Goal: Find specific page/section: Find specific page/section

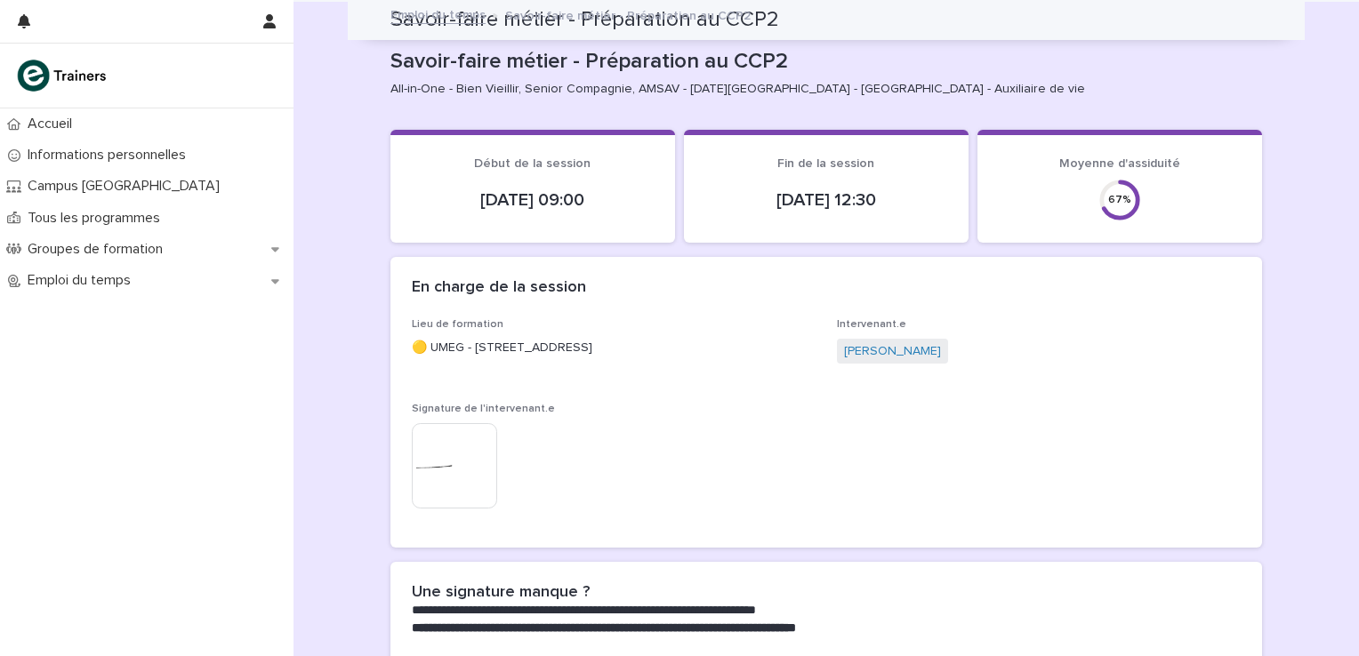
scroll to position [1988, 0]
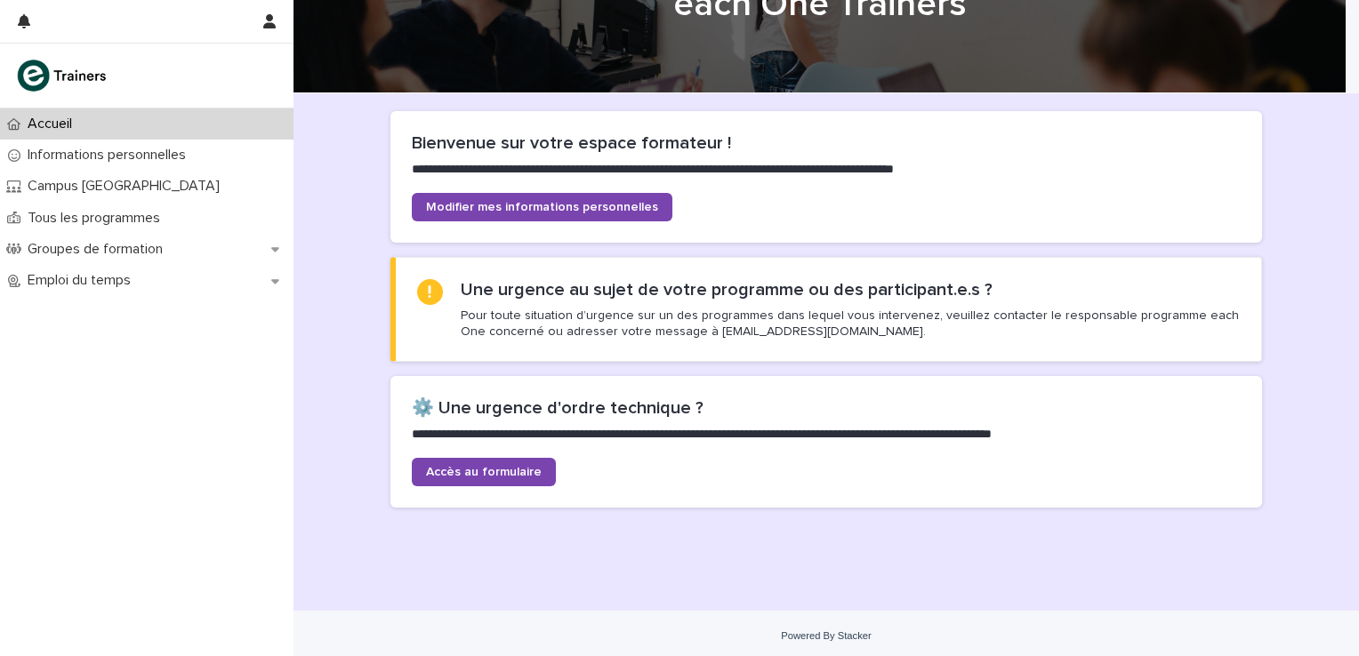
scroll to position [89, 0]
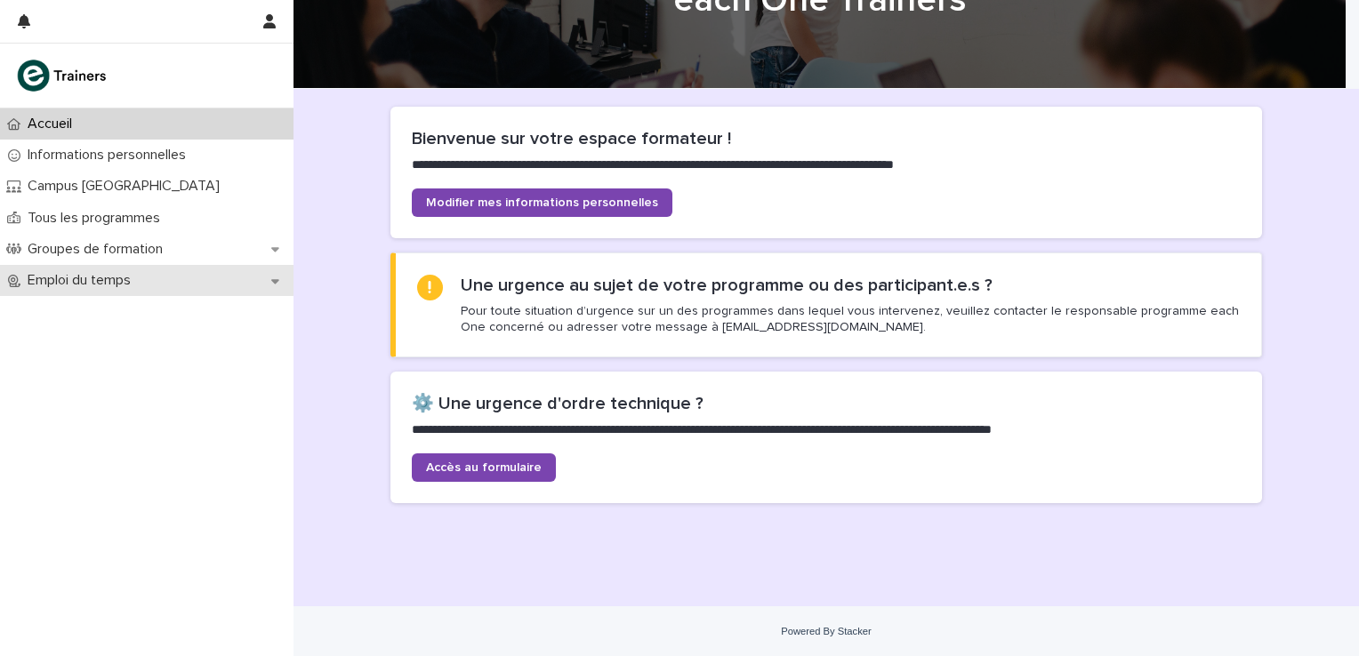
click at [277, 284] on icon at bounding box center [275, 281] width 8 height 12
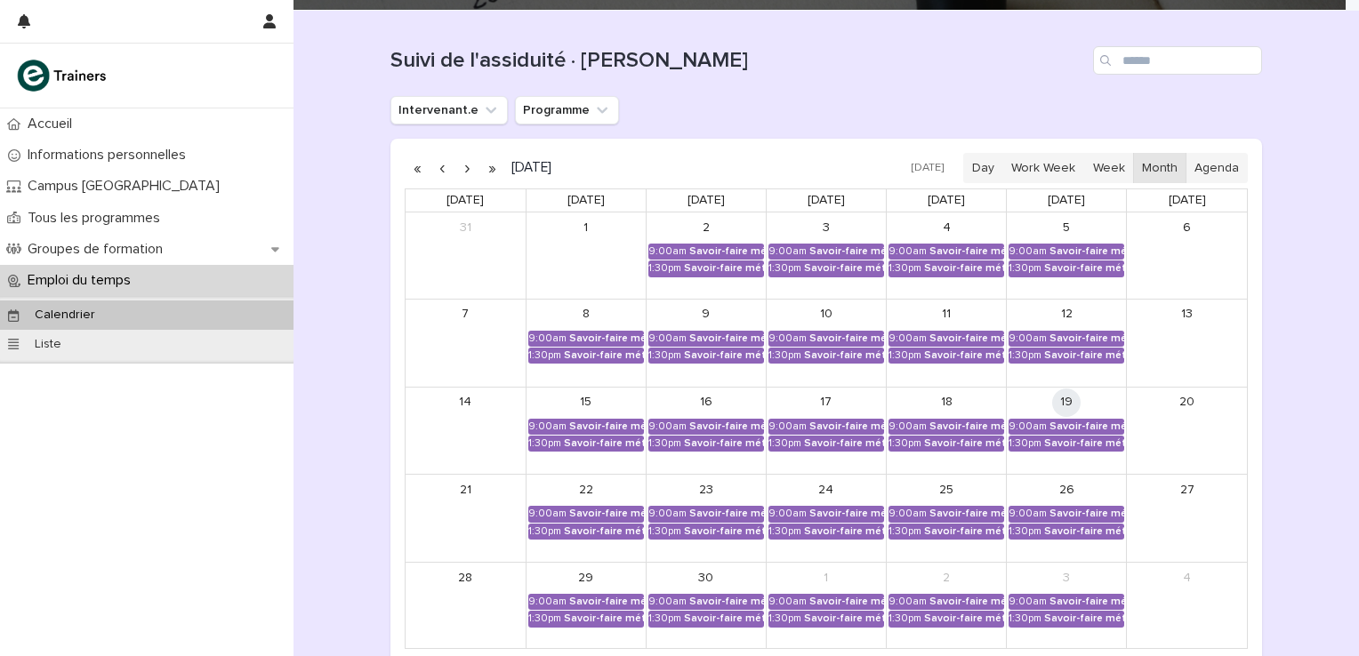
scroll to position [178, 0]
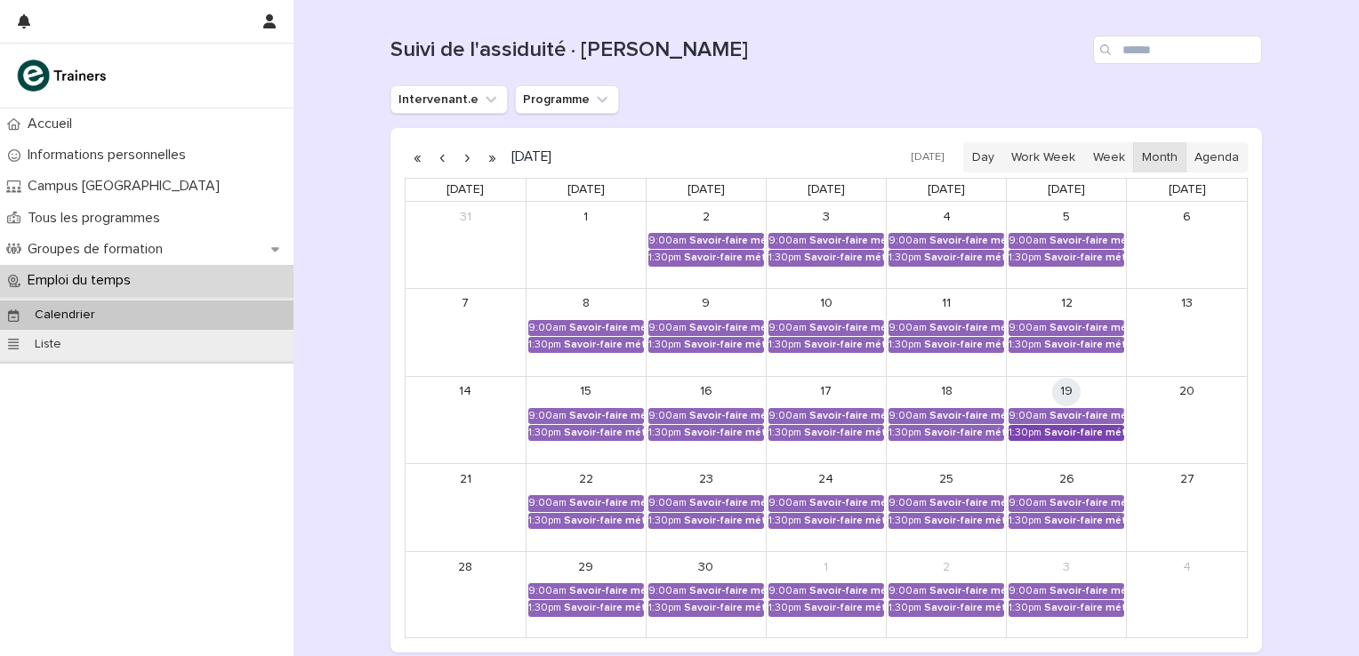
click at [1063, 431] on div "Savoir-faire métier - Préparation au CCP2" at bounding box center [1084, 433] width 80 height 12
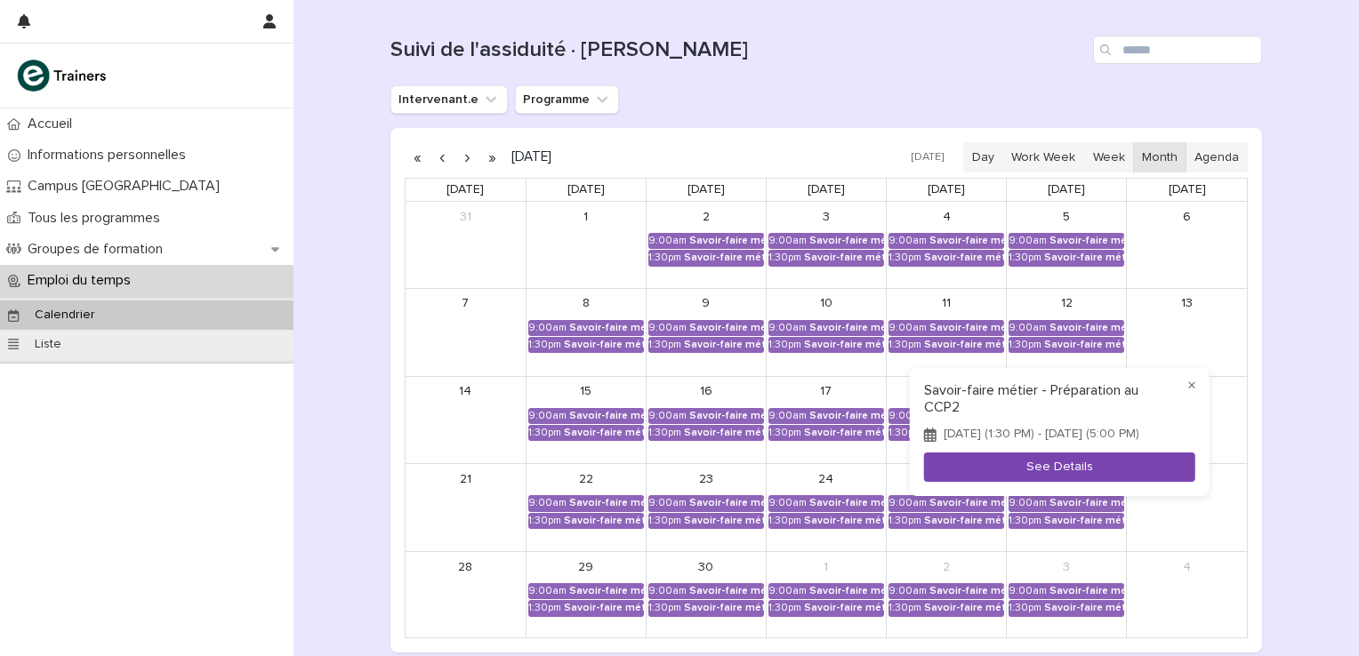
click at [1035, 473] on button "See Details" at bounding box center [1059, 467] width 271 height 29
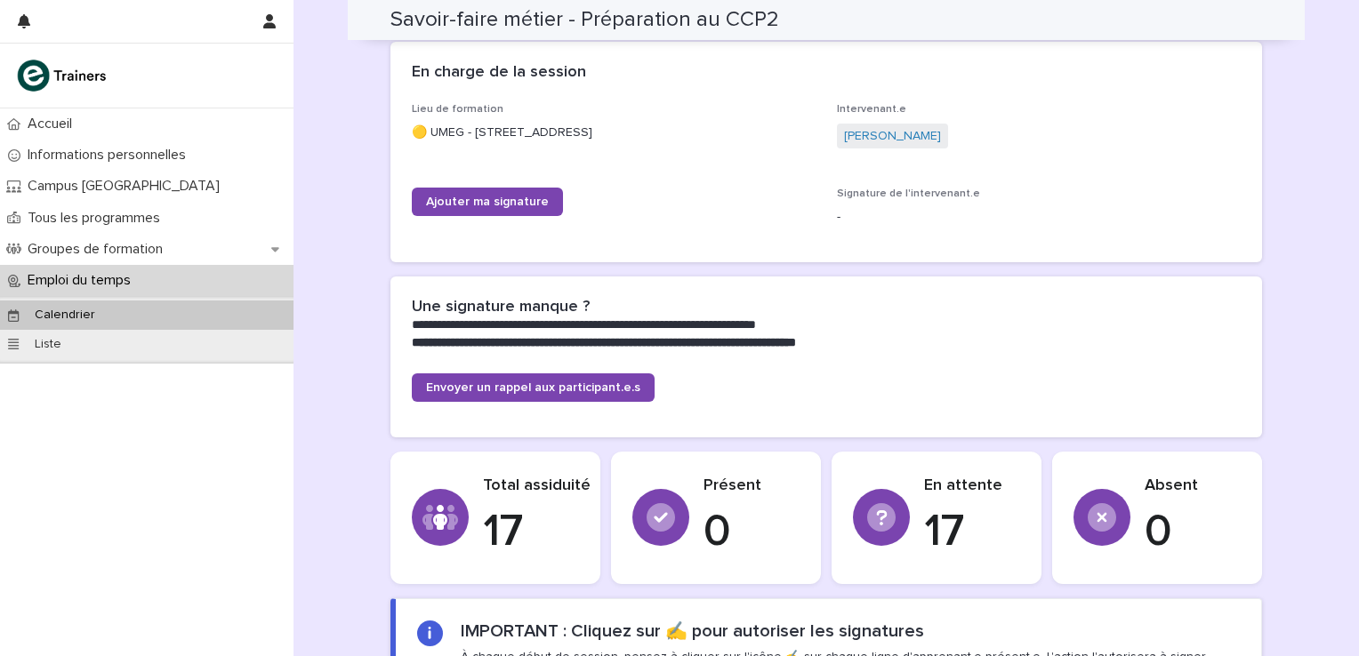
scroll to position [923, 0]
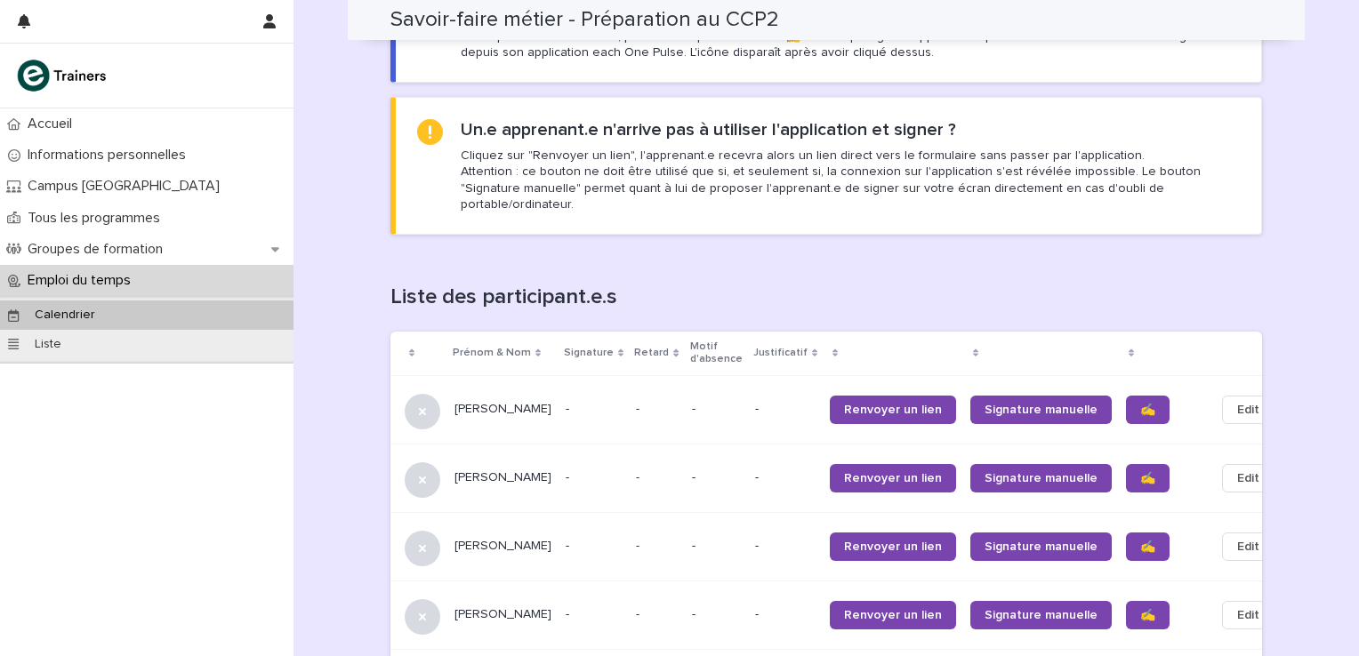
click at [516, 201] on section "Un.e apprenant.e n'arrive pas à utiliser l'application et signer ? Cliquez sur …" at bounding box center [826, 166] width 872 height 138
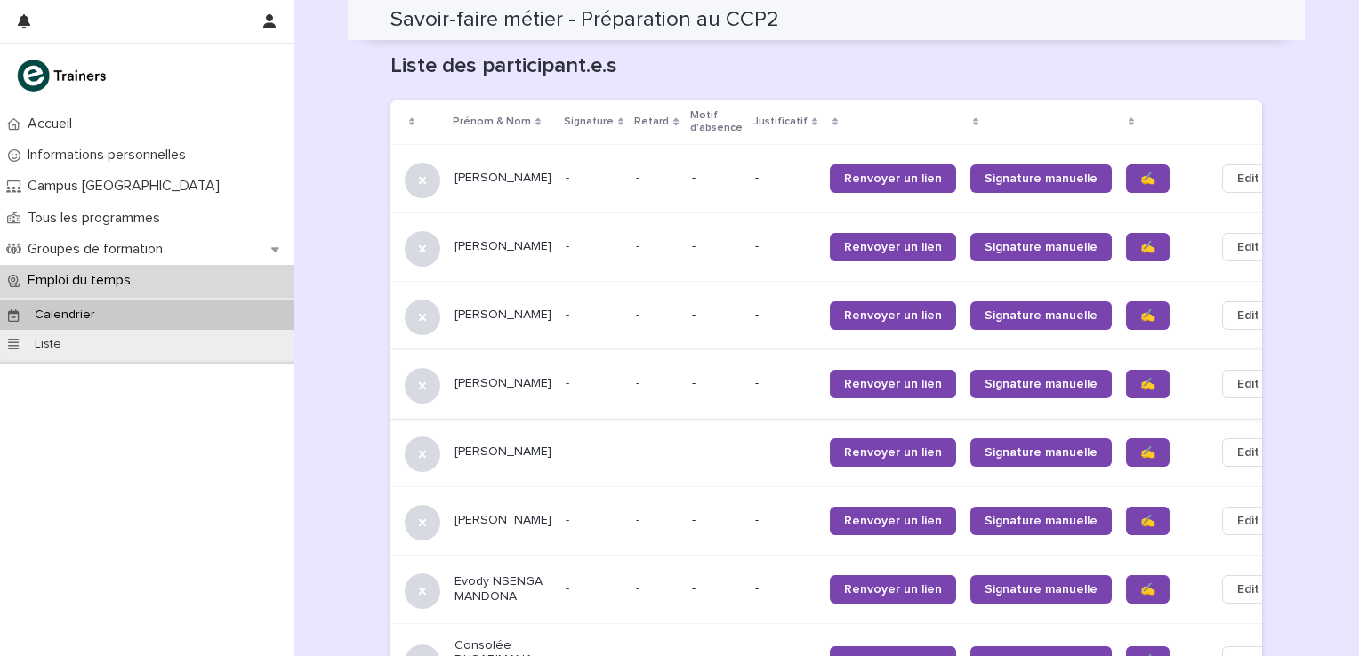
scroll to position [1160, 0]
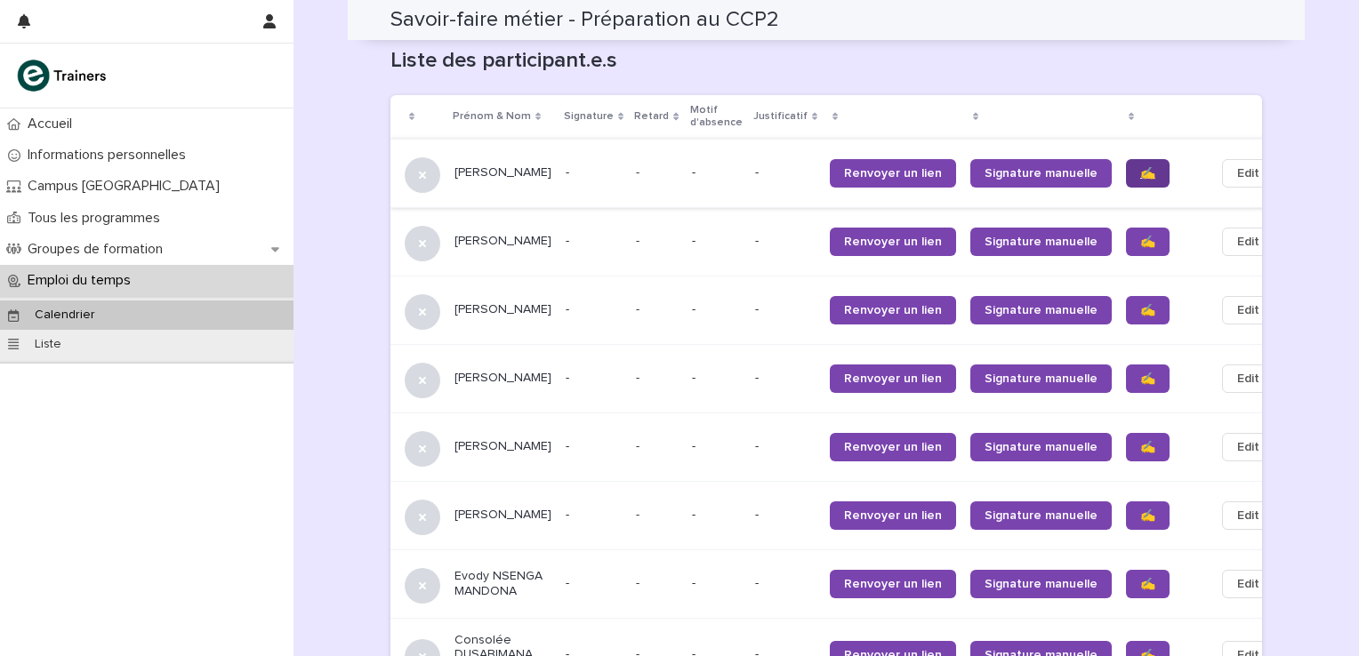
click at [1140, 167] on span "✍️" at bounding box center [1147, 173] width 15 height 12
click at [1140, 236] on span "✍️" at bounding box center [1147, 242] width 15 height 12
click at [1140, 304] on span "✍️" at bounding box center [1147, 310] width 15 height 12
click at [1140, 373] on span "✍️" at bounding box center [1147, 379] width 15 height 12
click at [1140, 441] on span "✍️" at bounding box center [1147, 447] width 15 height 12
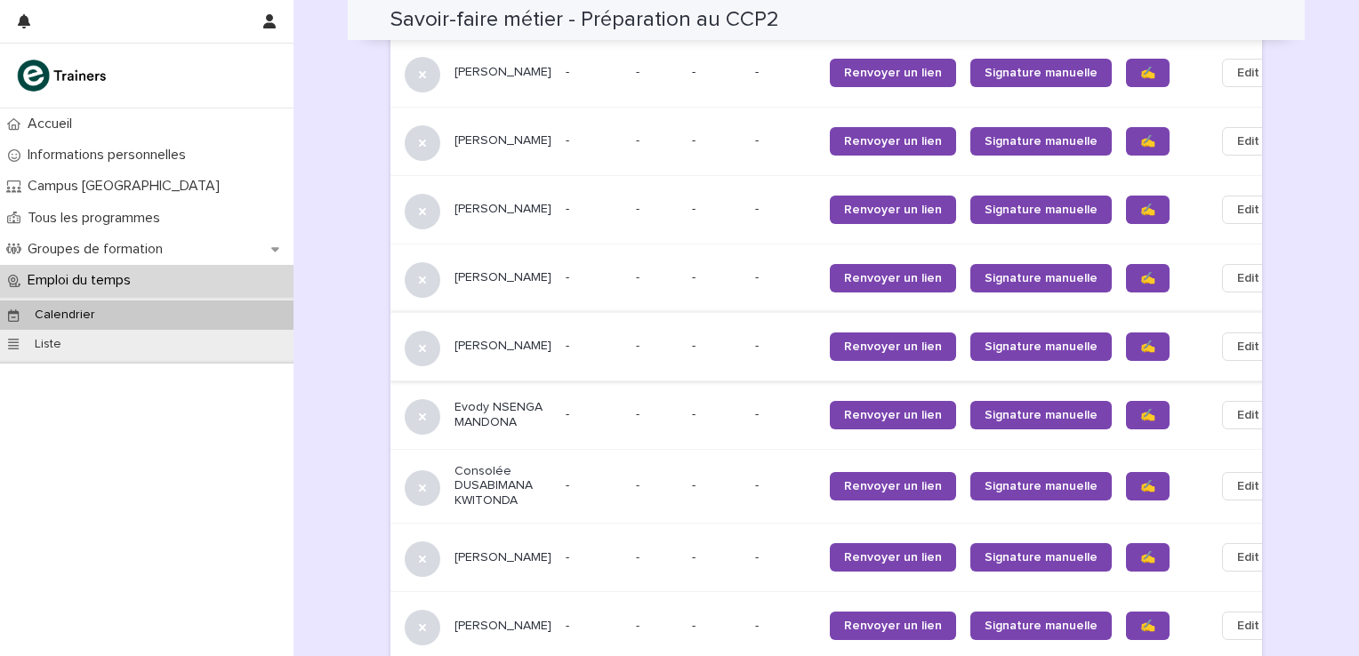
scroll to position [1338, 0]
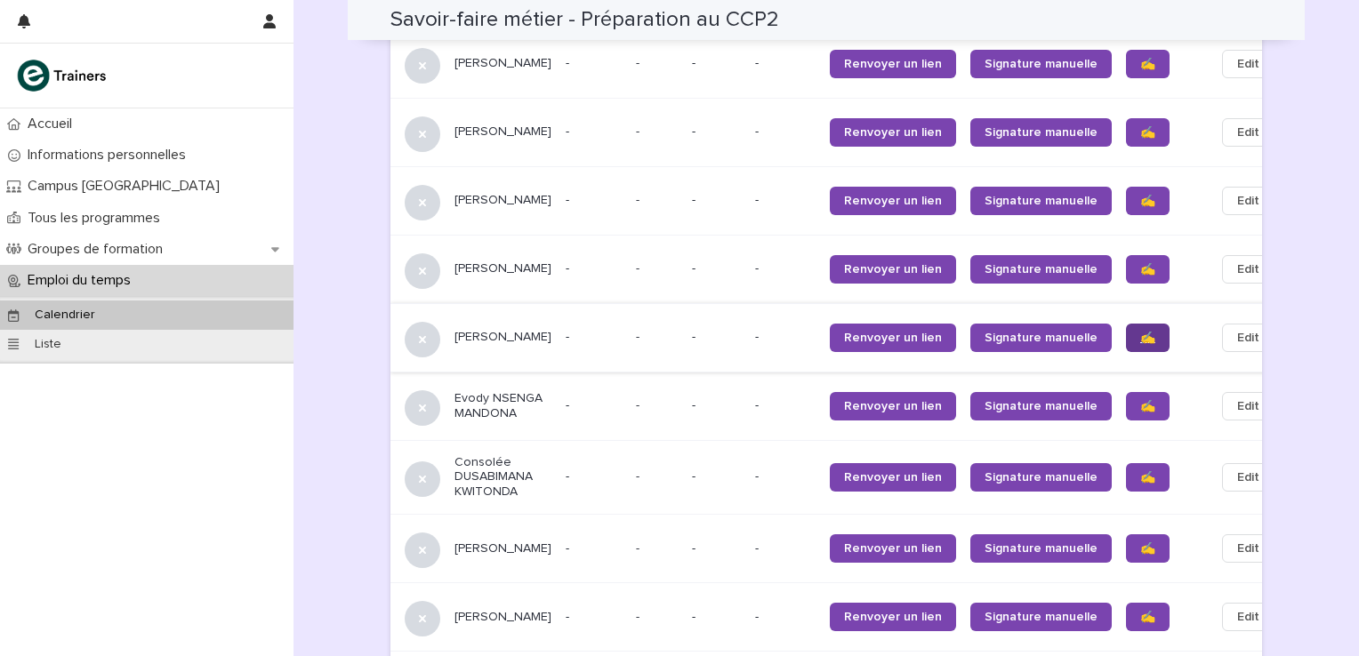
click at [1126, 324] on link "✍️" at bounding box center [1148, 338] width 44 height 28
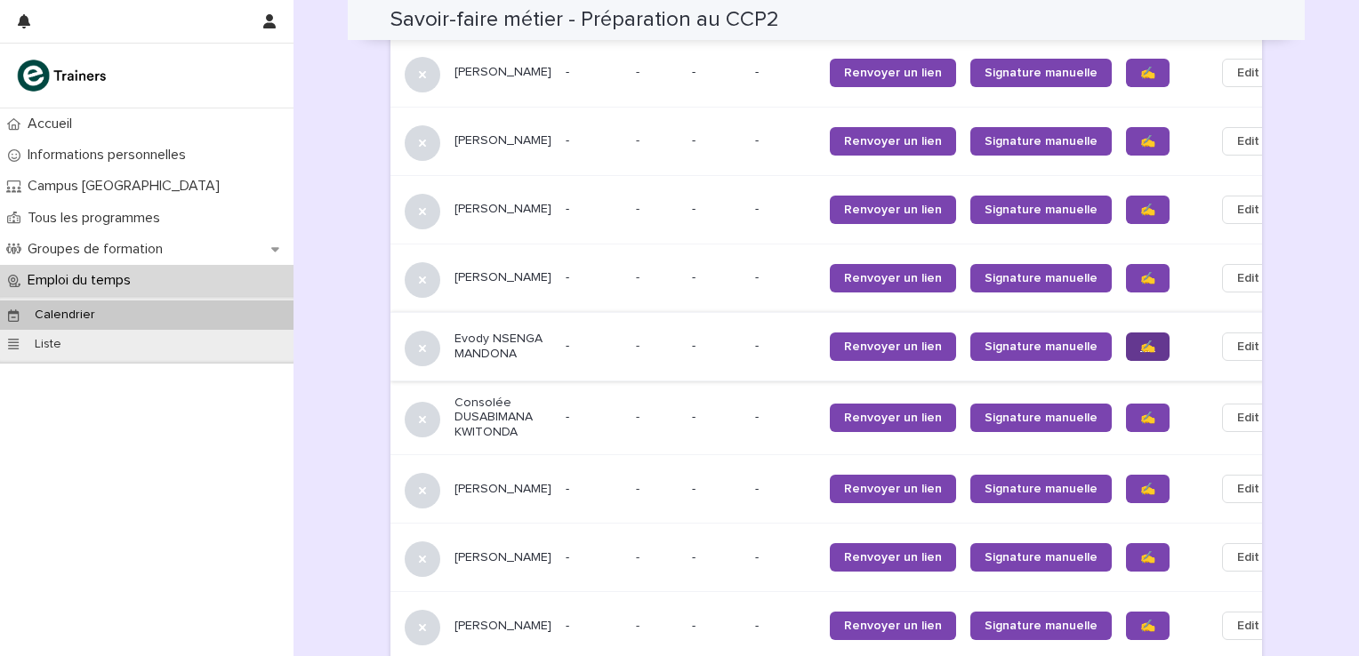
click at [1126, 333] on link "✍️" at bounding box center [1148, 347] width 44 height 28
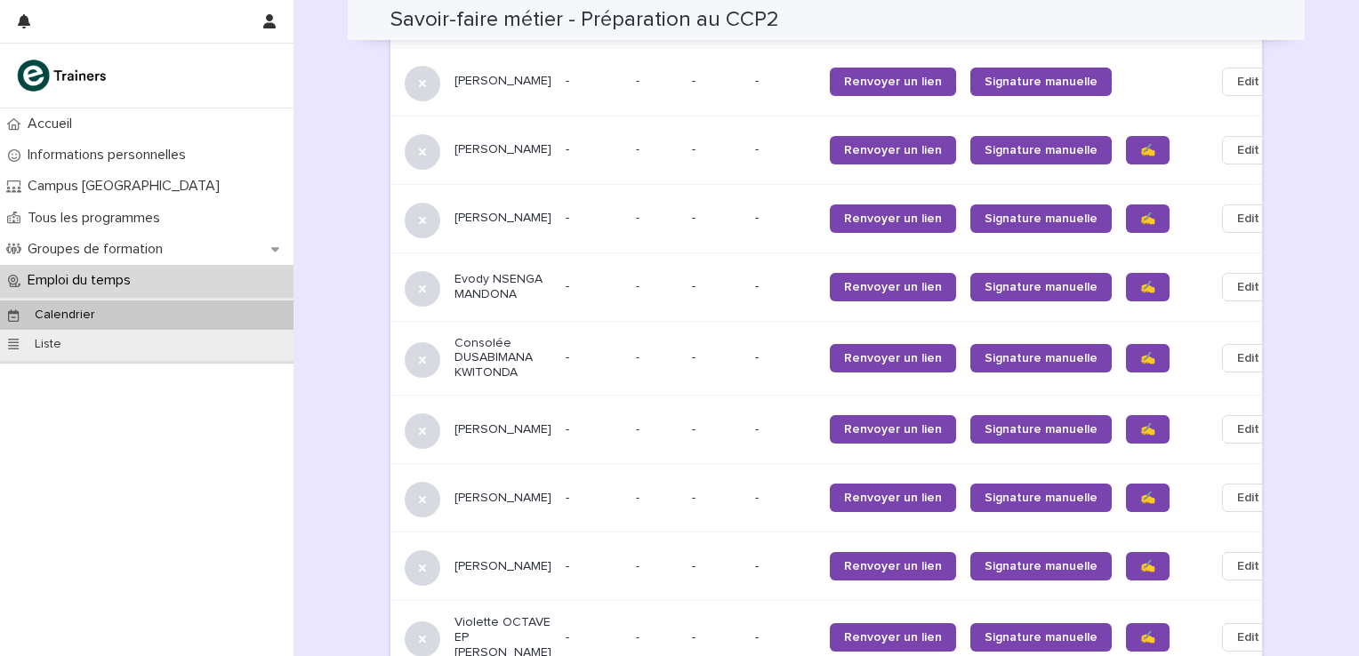
click at [1140, 352] on span "✍️" at bounding box center [1147, 358] width 15 height 12
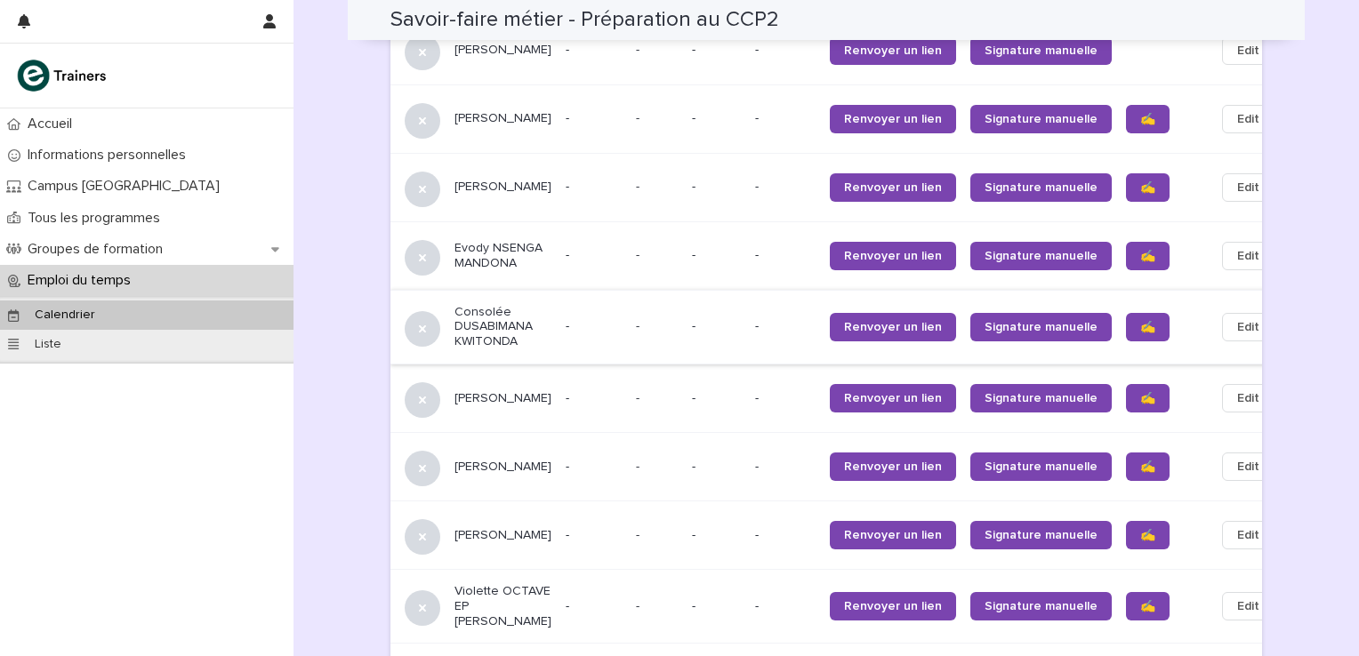
scroll to position [1516, 0]
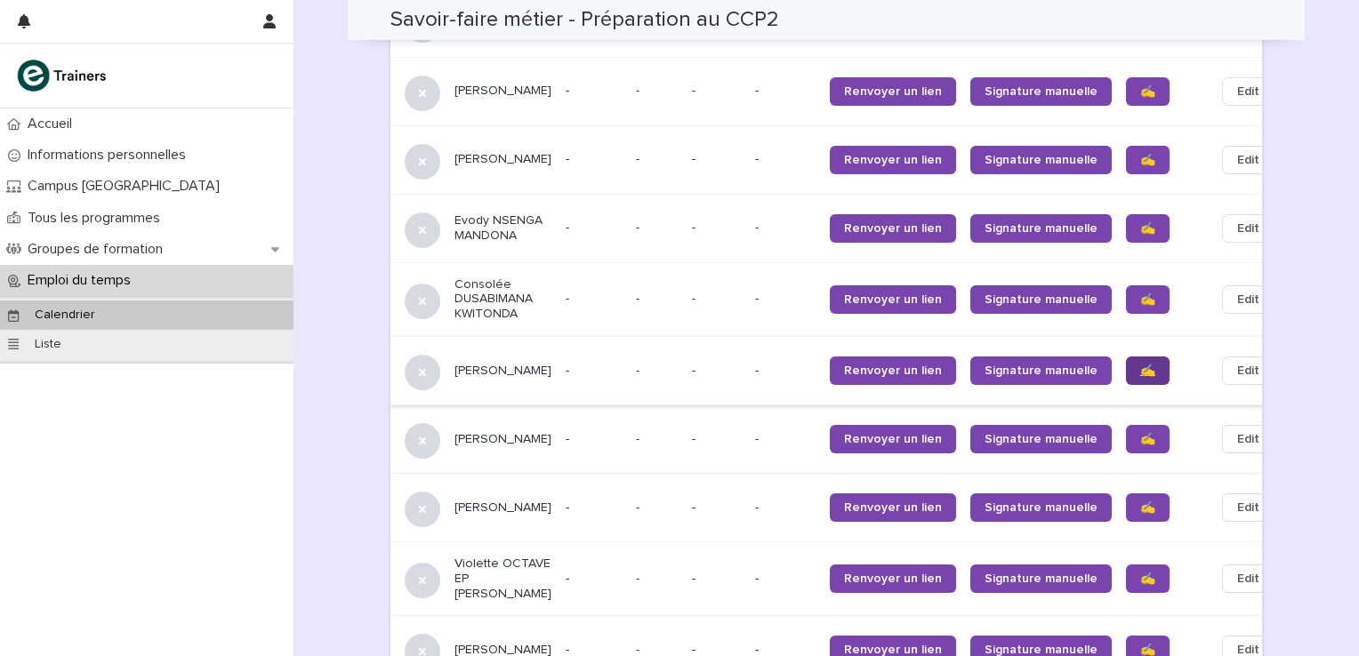
click at [1126, 357] on link "✍️" at bounding box center [1148, 371] width 44 height 28
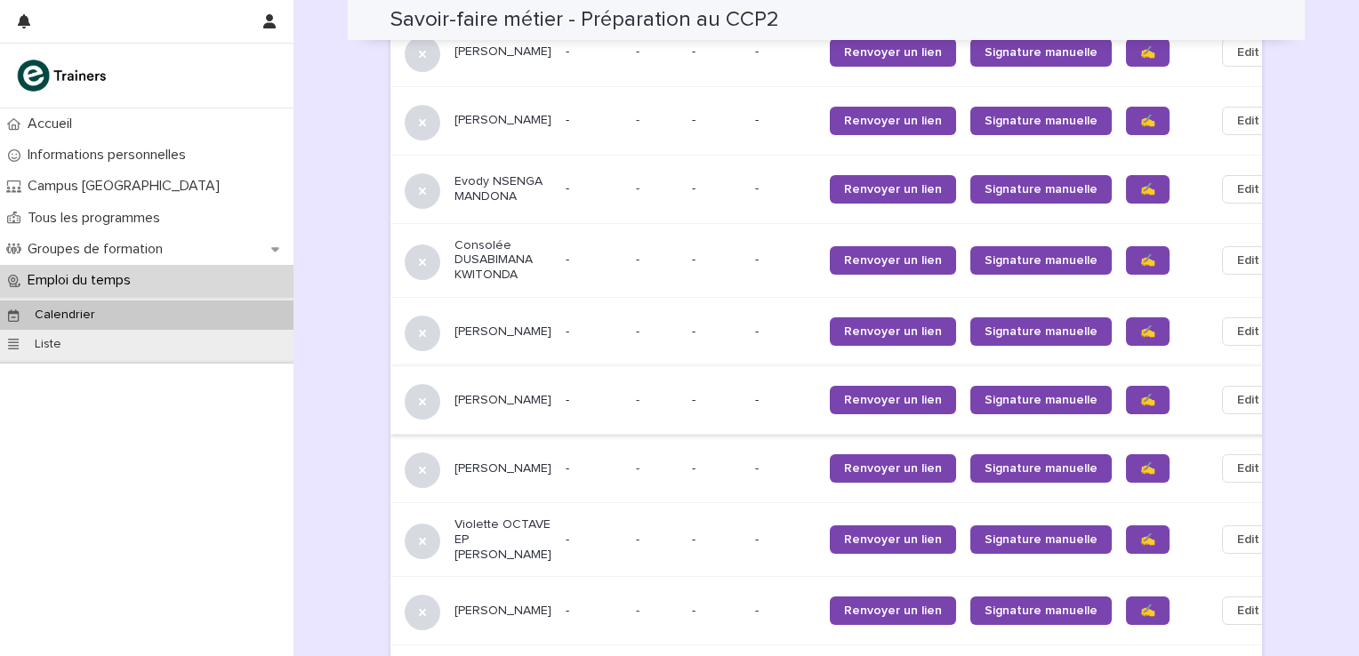
scroll to position [1575, 0]
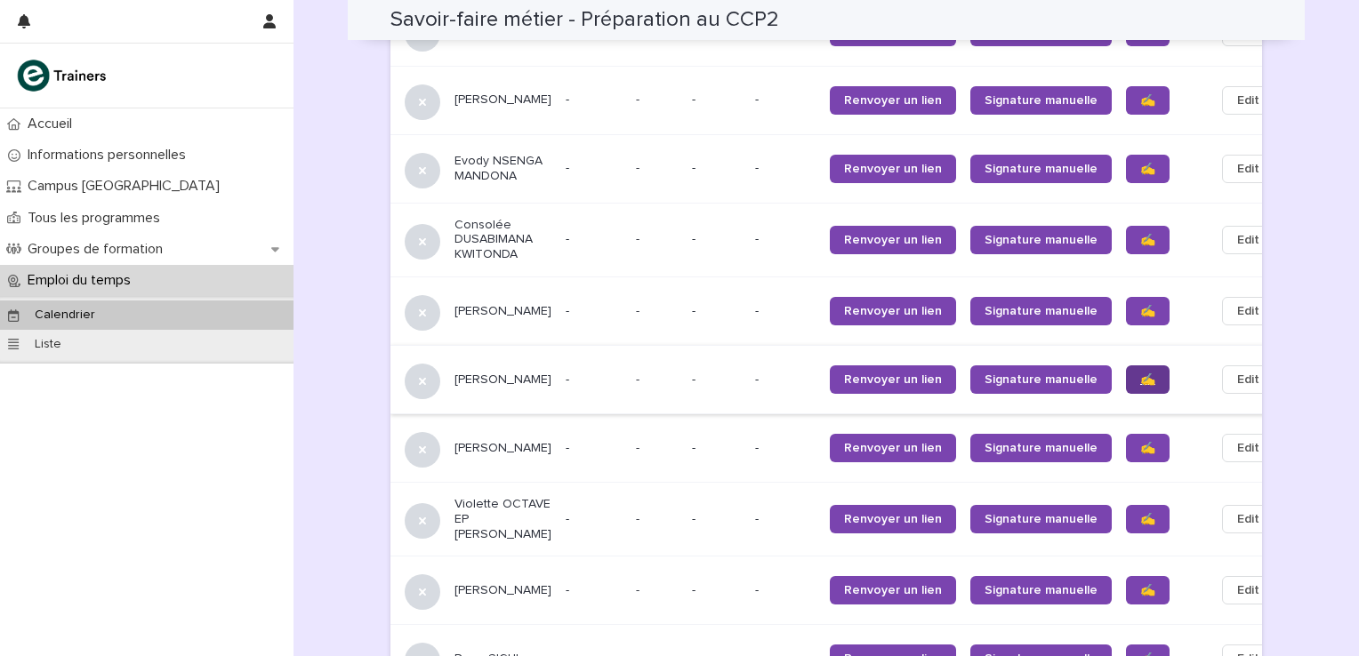
click at [1140, 374] on span "✍️" at bounding box center [1147, 380] width 15 height 12
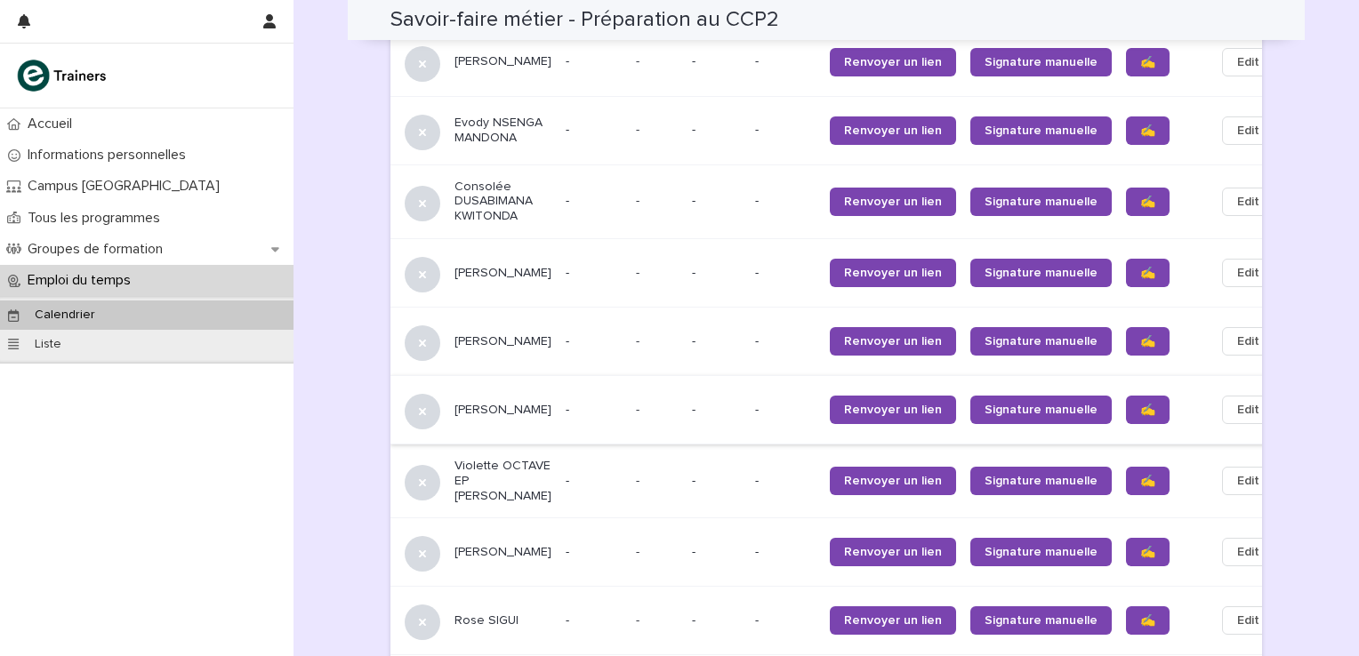
scroll to position [1635, 0]
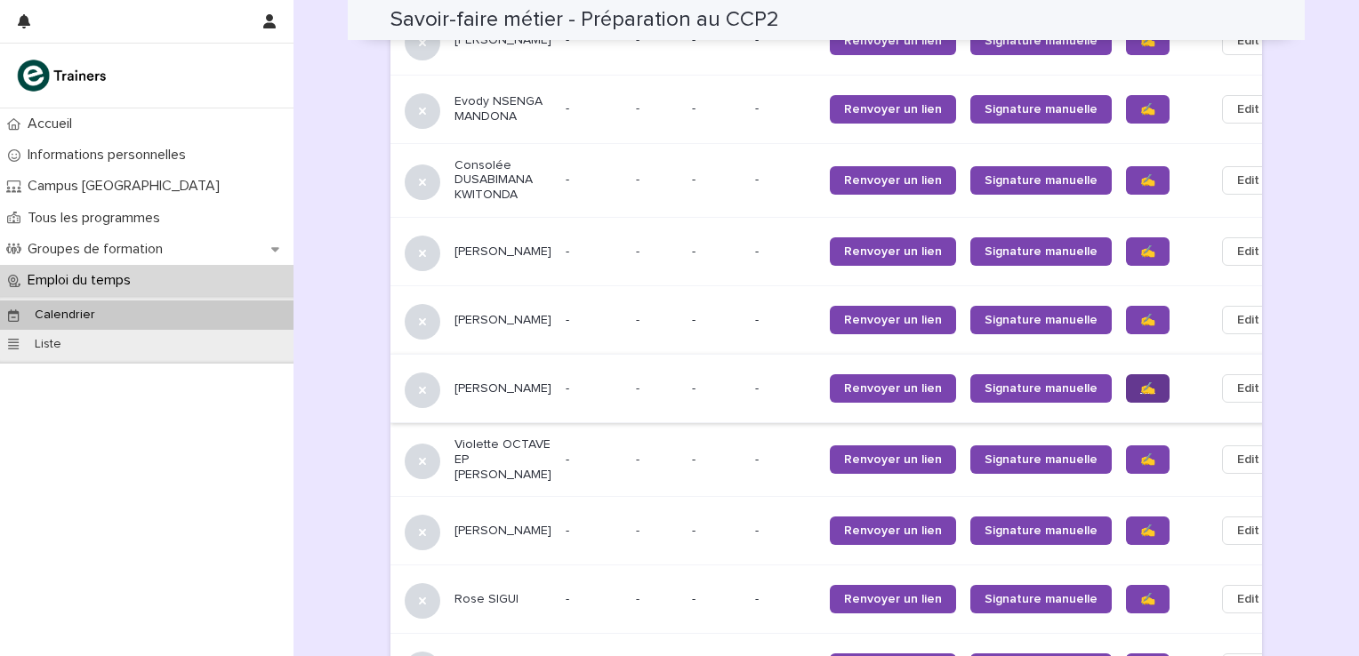
click at [1126, 374] on link "✍️" at bounding box center [1148, 388] width 44 height 28
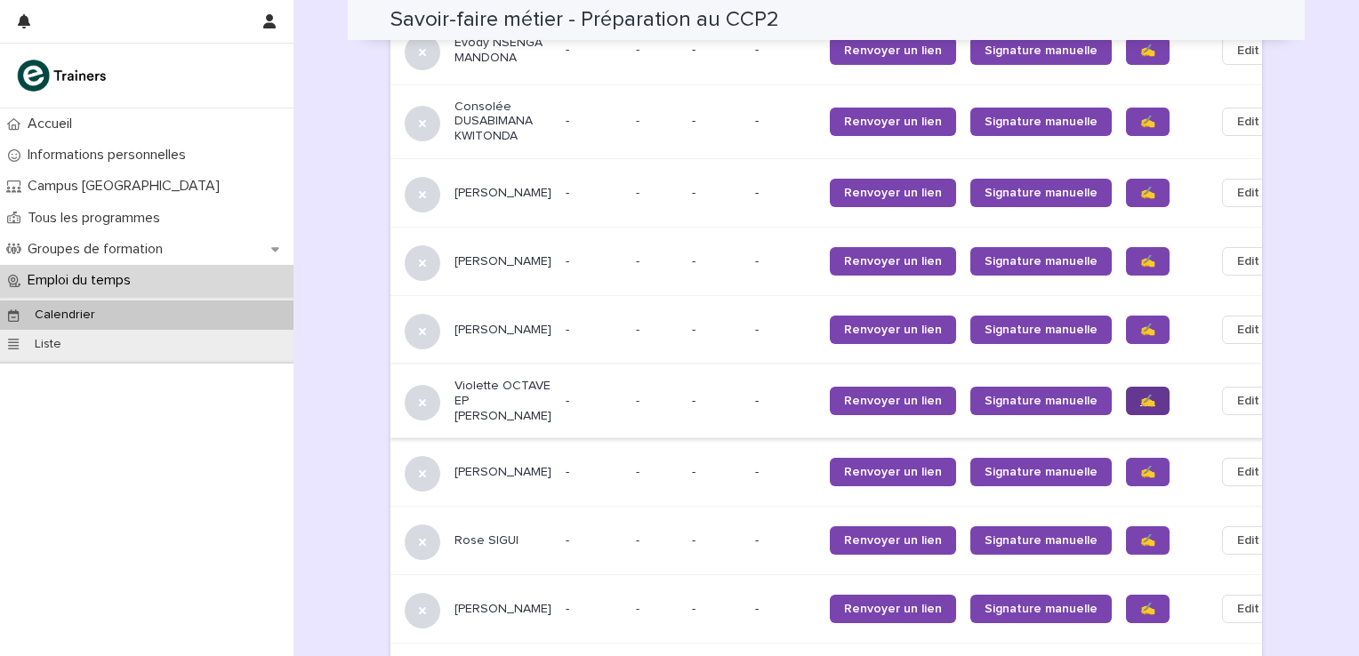
click at [1140, 395] on span "✍️" at bounding box center [1147, 401] width 15 height 12
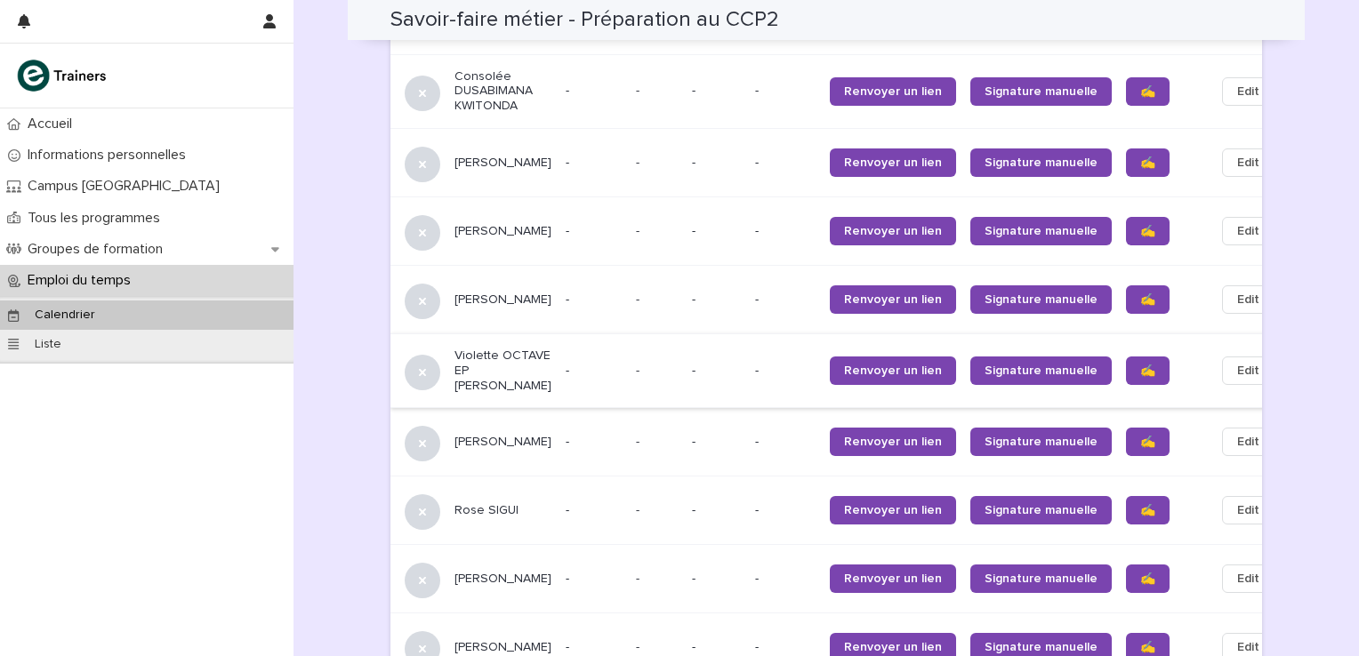
scroll to position [1753, 0]
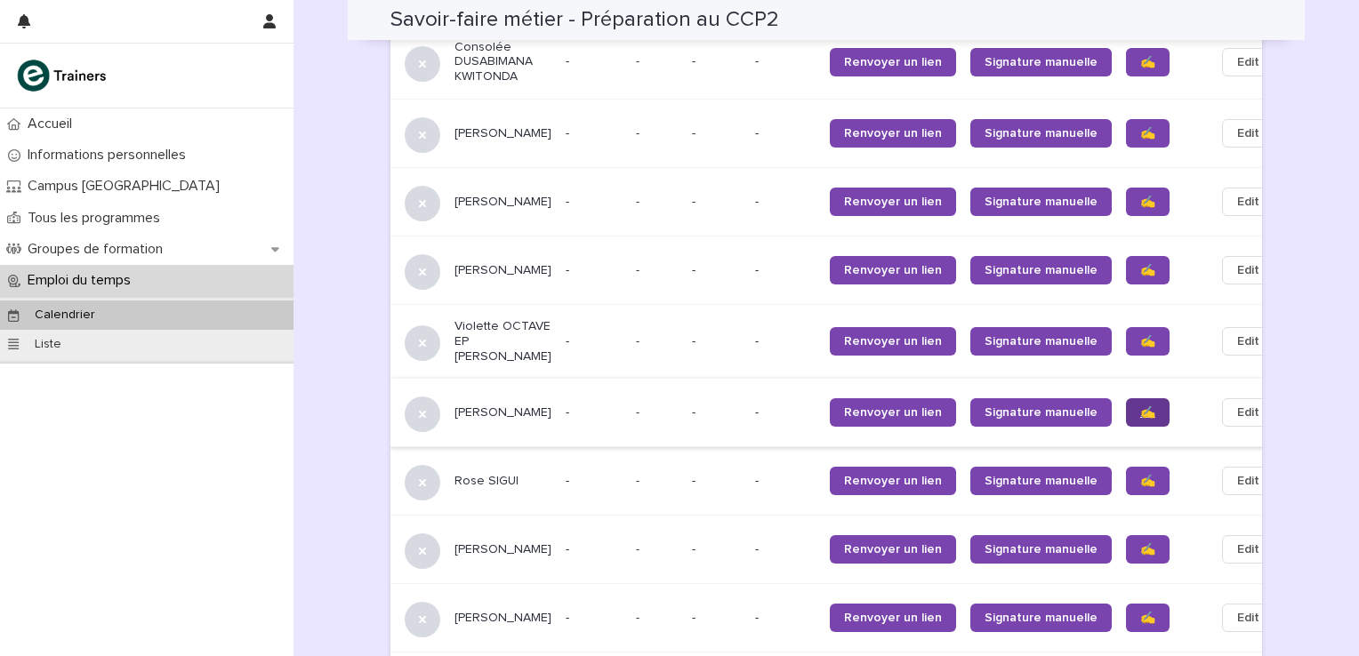
click at [1140, 407] on span "✍️" at bounding box center [1147, 413] width 15 height 12
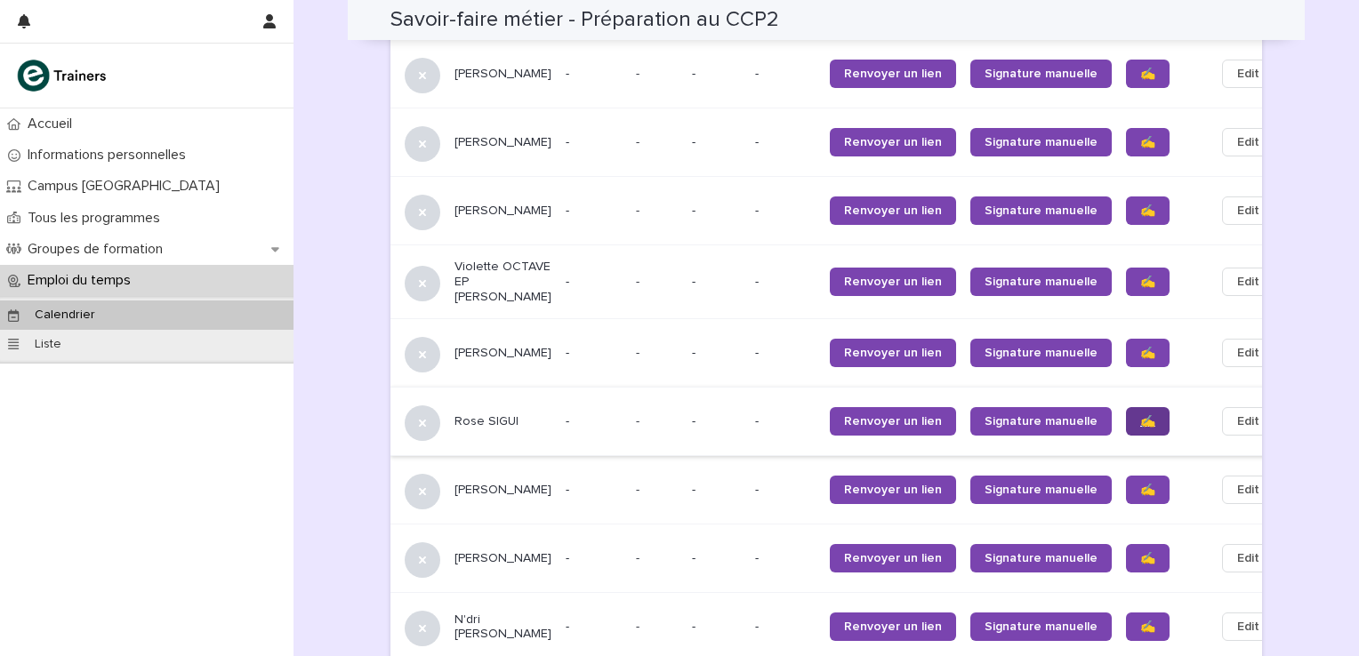
click at [1126, 407] on link "✍️" at bounding box center [1148, 421] width 44 height 28
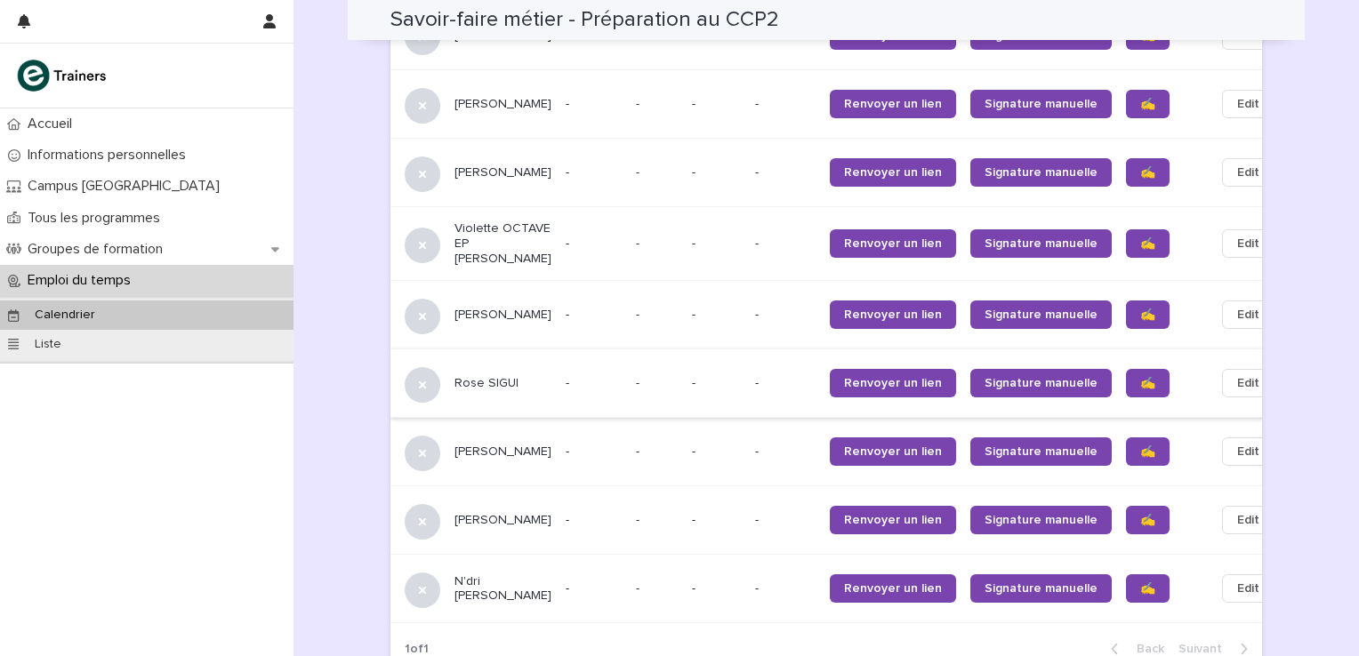
scroll to position [1872, 0]
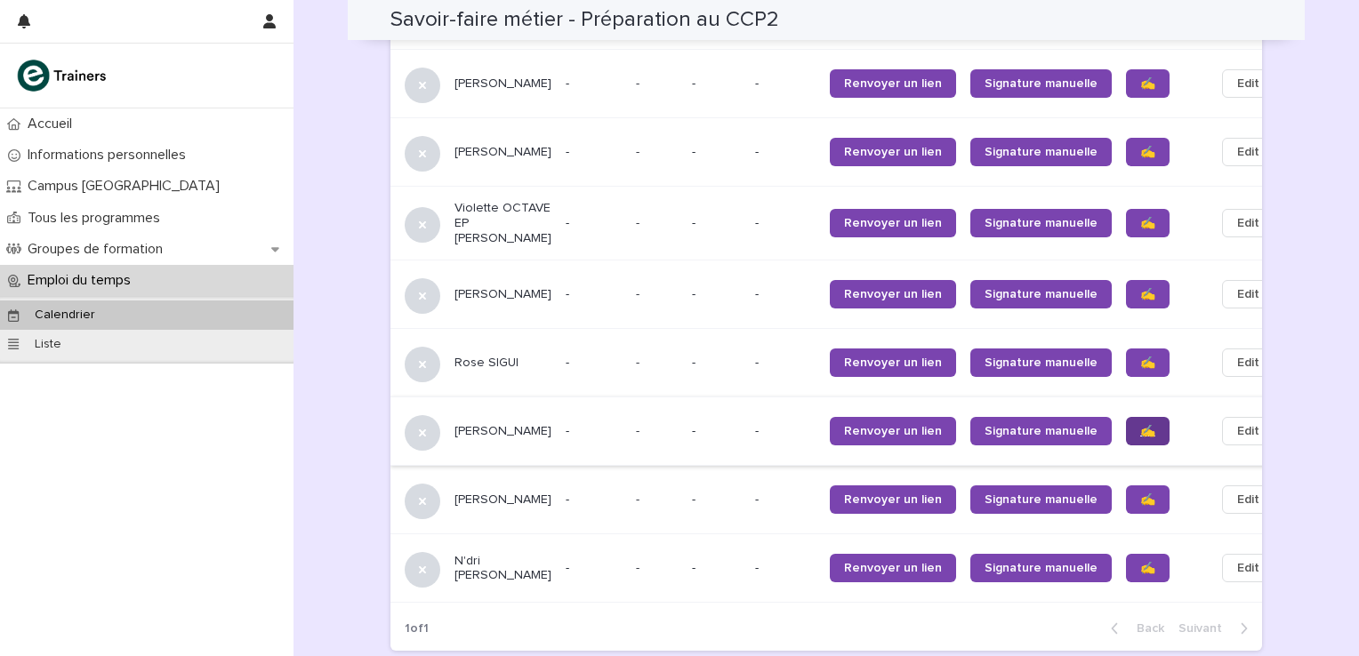
click at [1140, 425] on span "✍️" at bounding box center [1147, 431] width 15 height 12
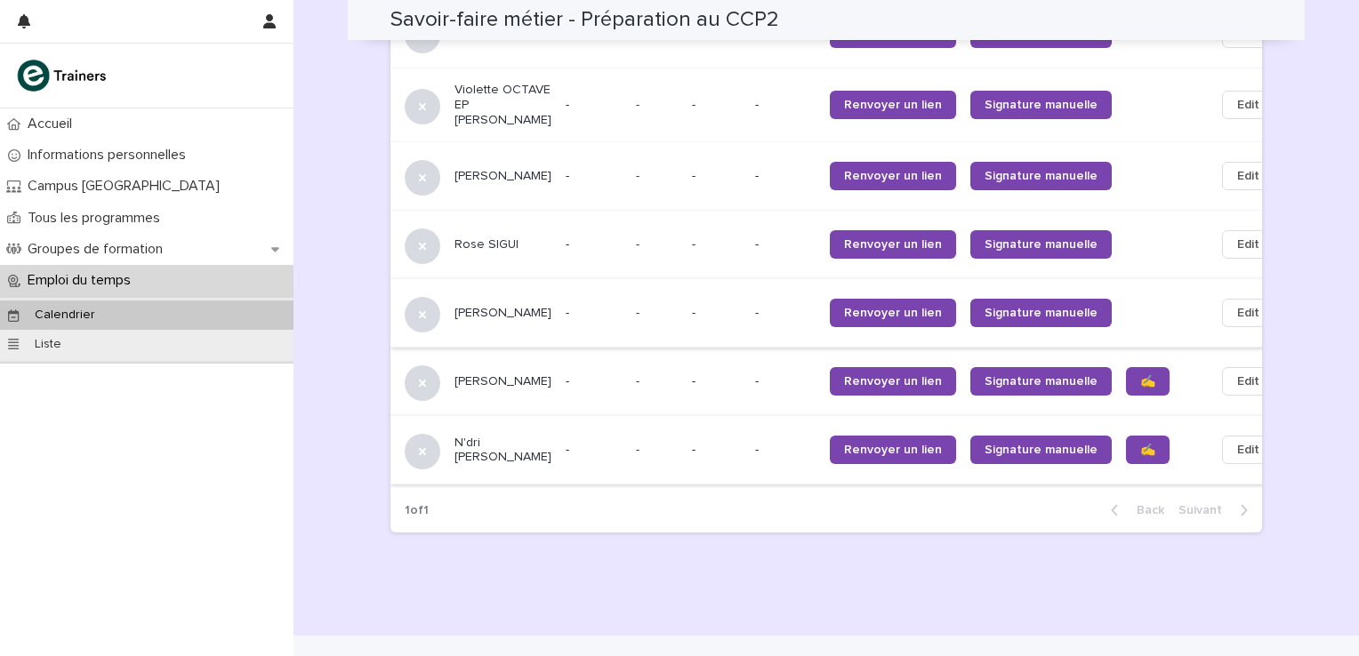
scroll to position [1991, 0]
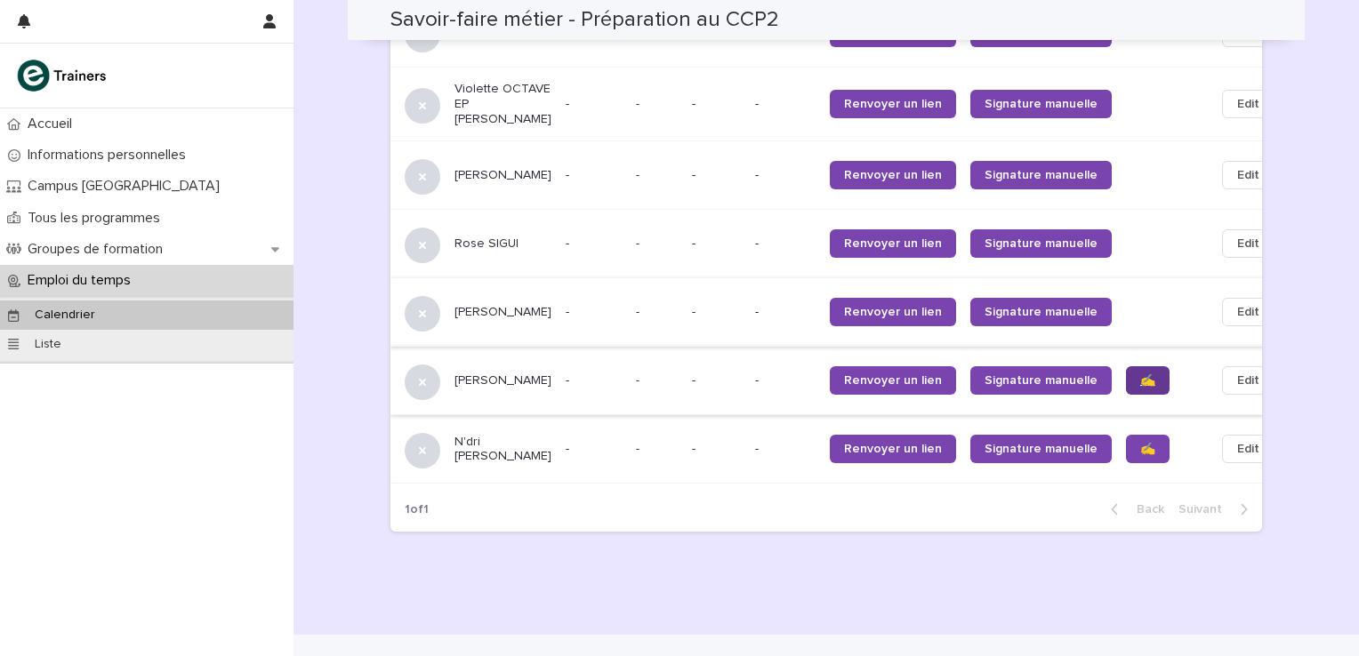
click at [1126, 366] on link "✍️" at bounding box center [1148, 380] width 44 height 28
click at [1140, 443] on span "✍️" at bounding box center [1147, 449] width 15 height 12
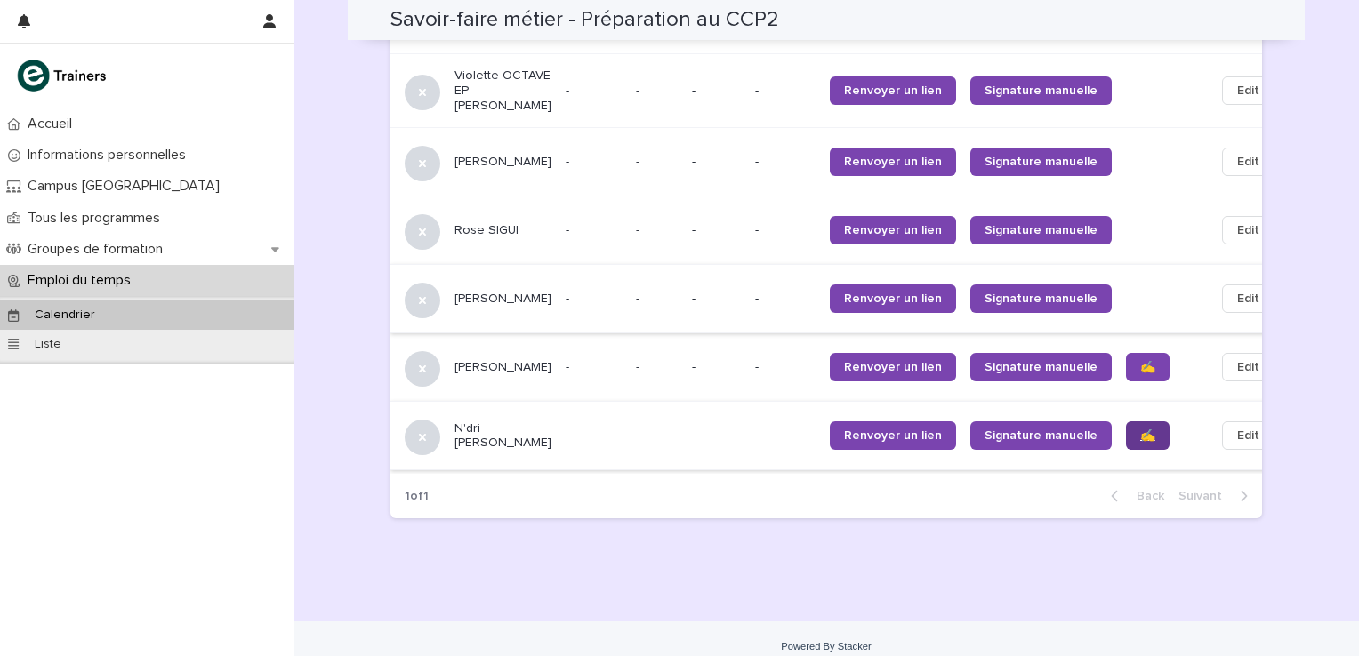
click at [1140, 430] on span "✍️" at bounding box center [1147, 436] width 15 height 12
click at [1140, 361] on span "✍️" at bounding box center [1147, 367] width 15 height 12
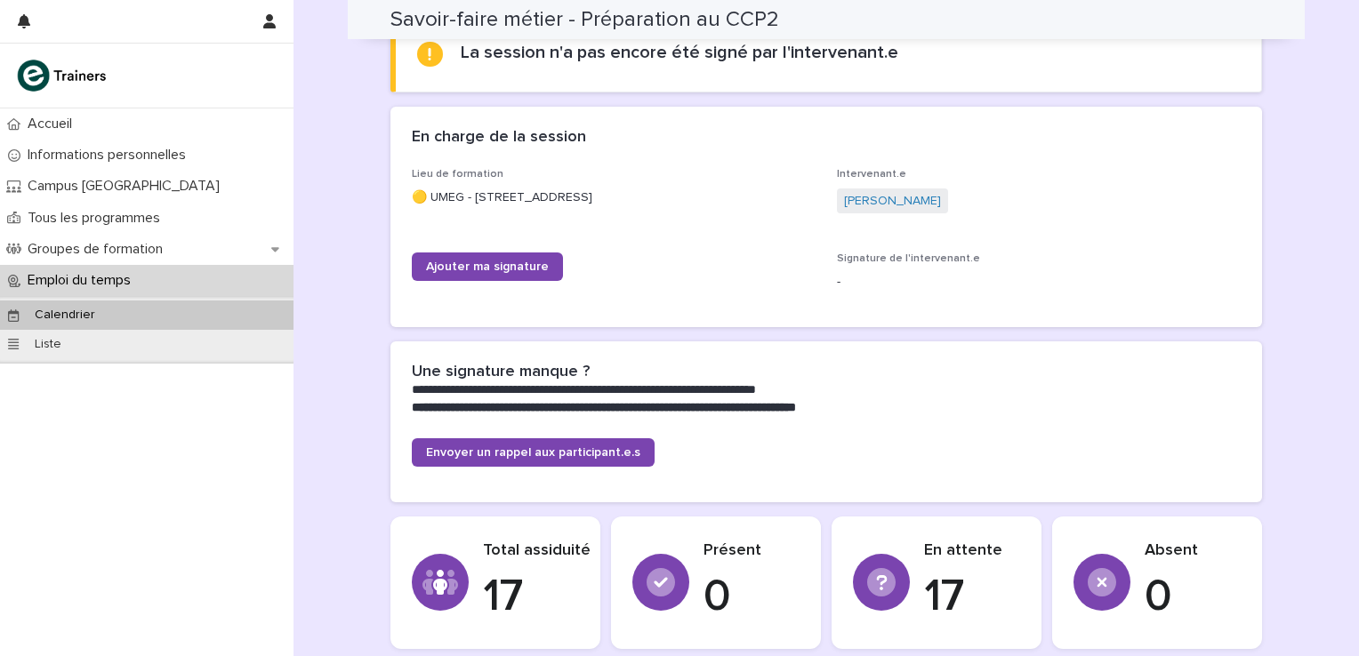
scroll to position [0, 0]
